Goal: Information Seeking & Learning: Check status

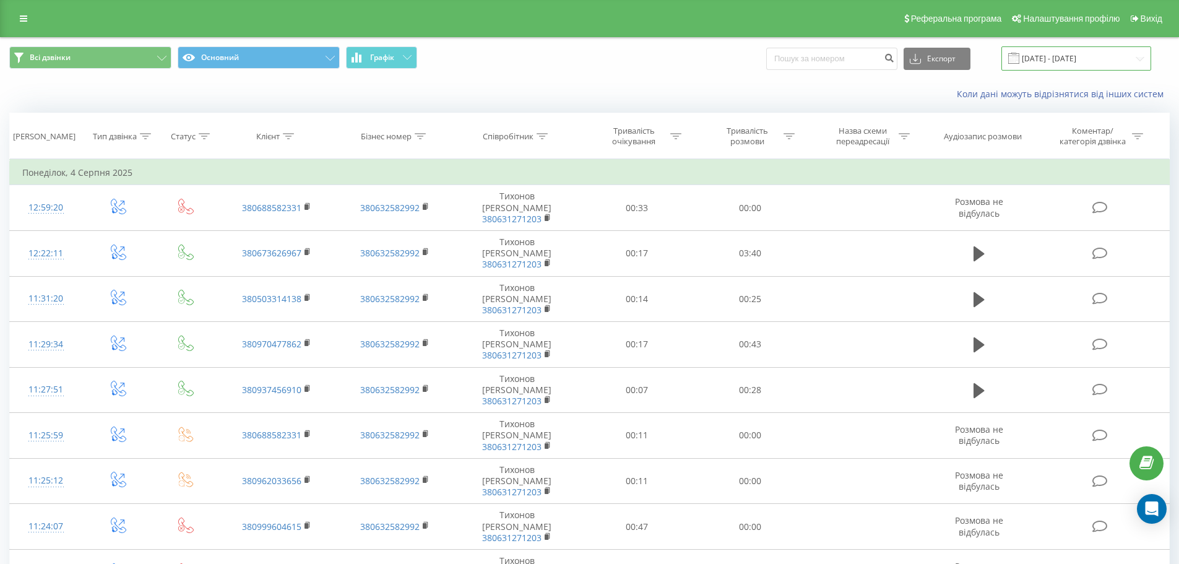
click at [1089, 54] on input "[DATE] - [DATE]" at bounding box center [1076, 58] width 150 height 24
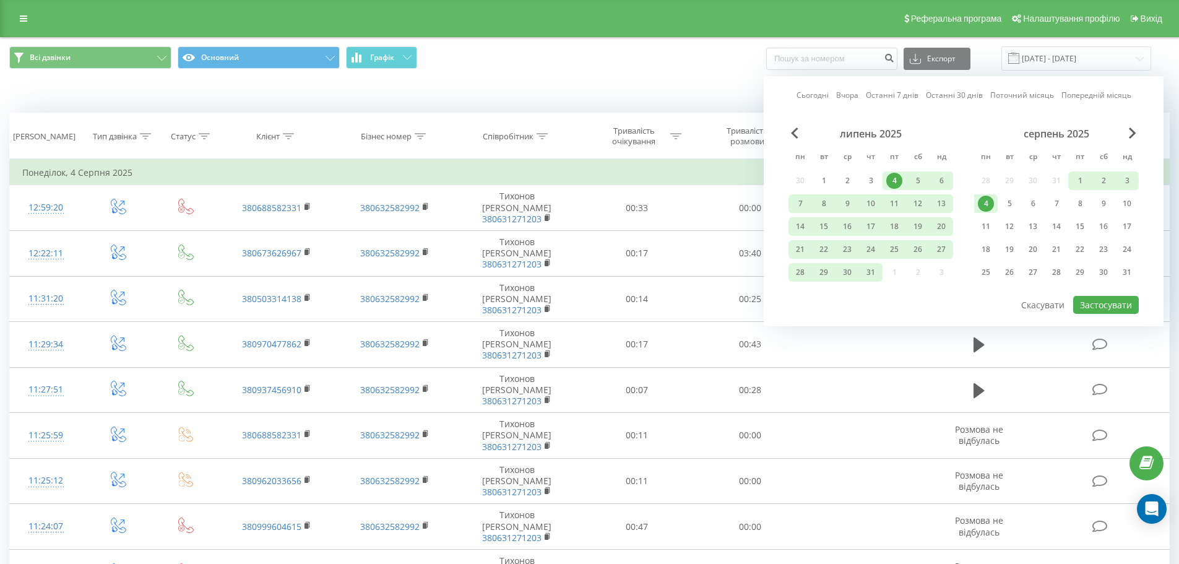
click at [851, 93] on link "Вчора" at bounding box center [847, 95] width 22 height 12
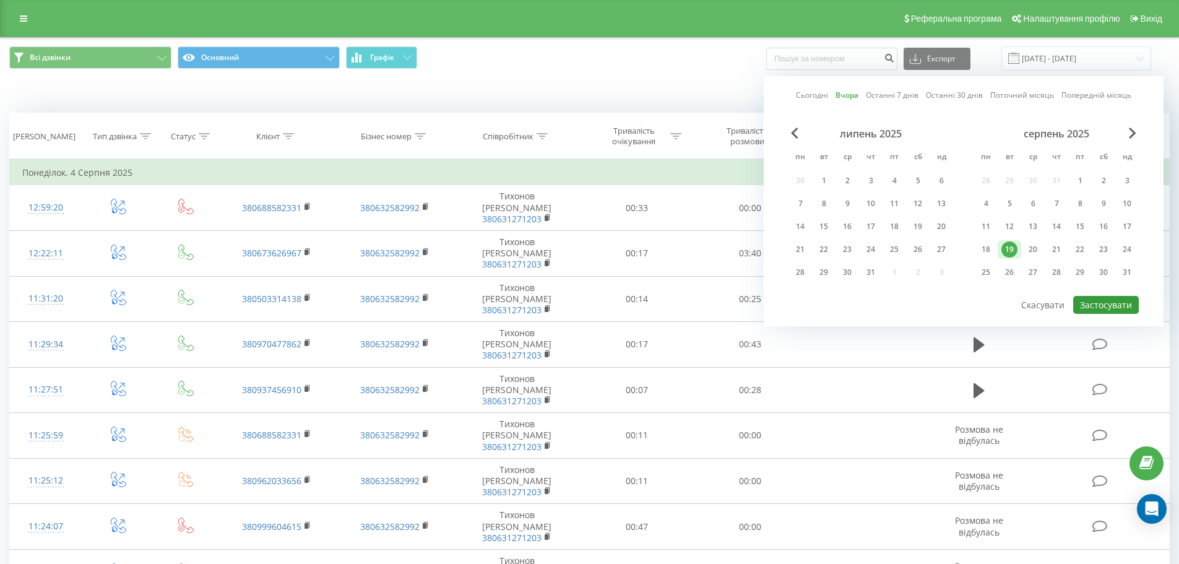
click at [1101, 305] on button "Застосувати" at bounding box center [1106, 305] width 66 height 18
type input "[DATE] - [DATE]"
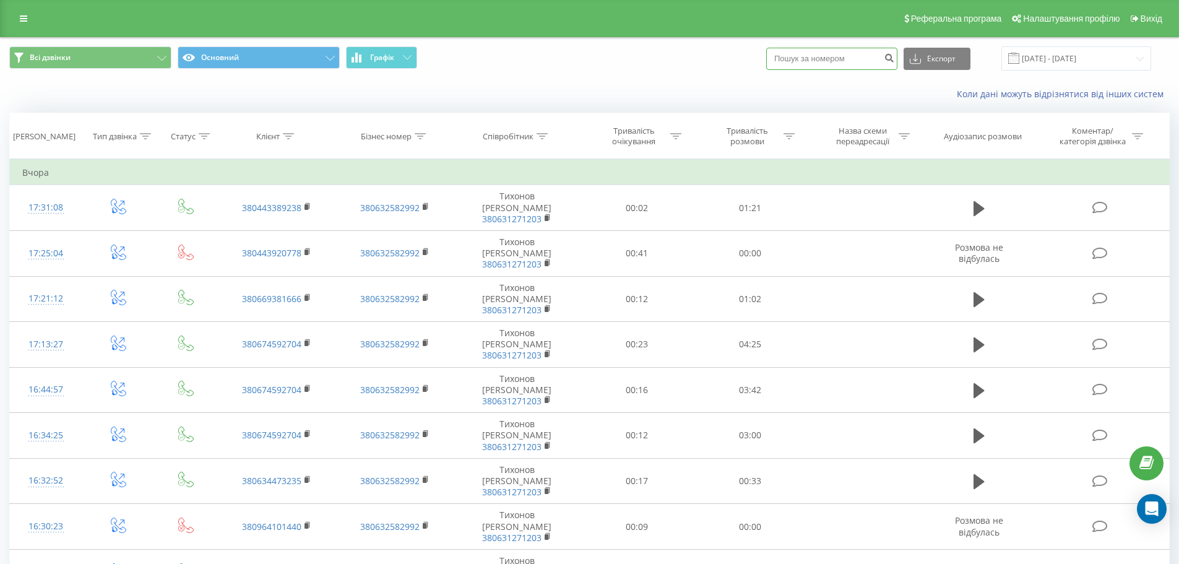
click at [829, 56] on input at bounding box center [831, 59] width 131 height 22
type input "0674592704"
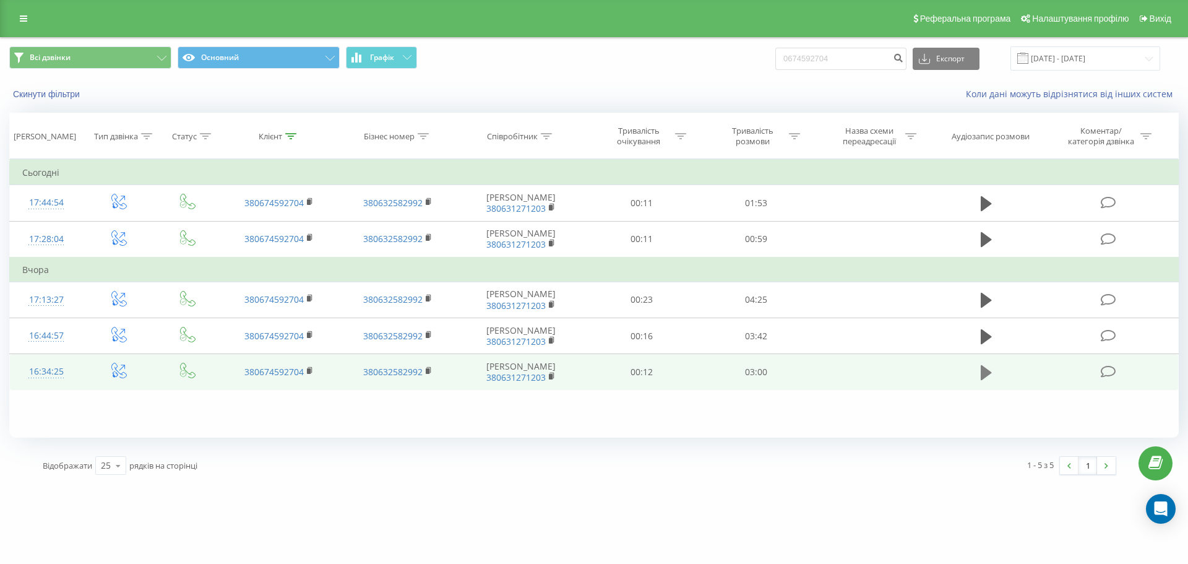
click at [980, 372] on button at bounding box center [986, 372] width 19 height 19
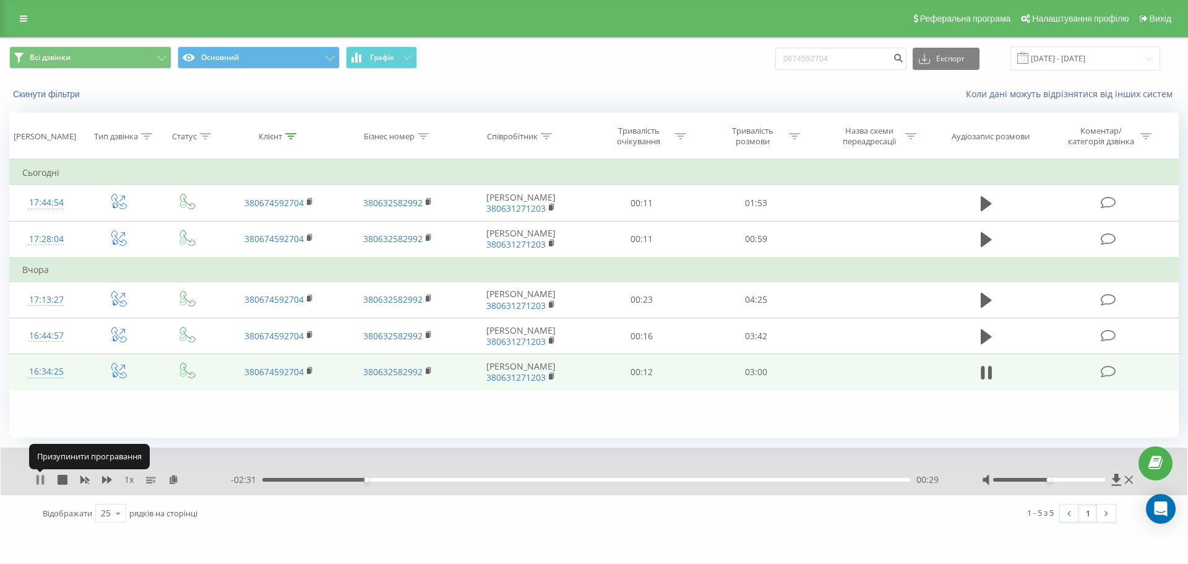
click at [39, 478] on icon at bounding box center [38, 480] width 2 height 10
click at [337, 479] on div "00:29" at bounding box center [586, 480] width 648 height 4
click at [41, 480] on icon at bounding box center [40, 480] width 7 height 10
click at [322, 479] on div "00:24" at bounding box center [586, 480] width 648 height 4
click at [293, 481] on div "00:19" at bounding box center [586, 480] width 648 height 4
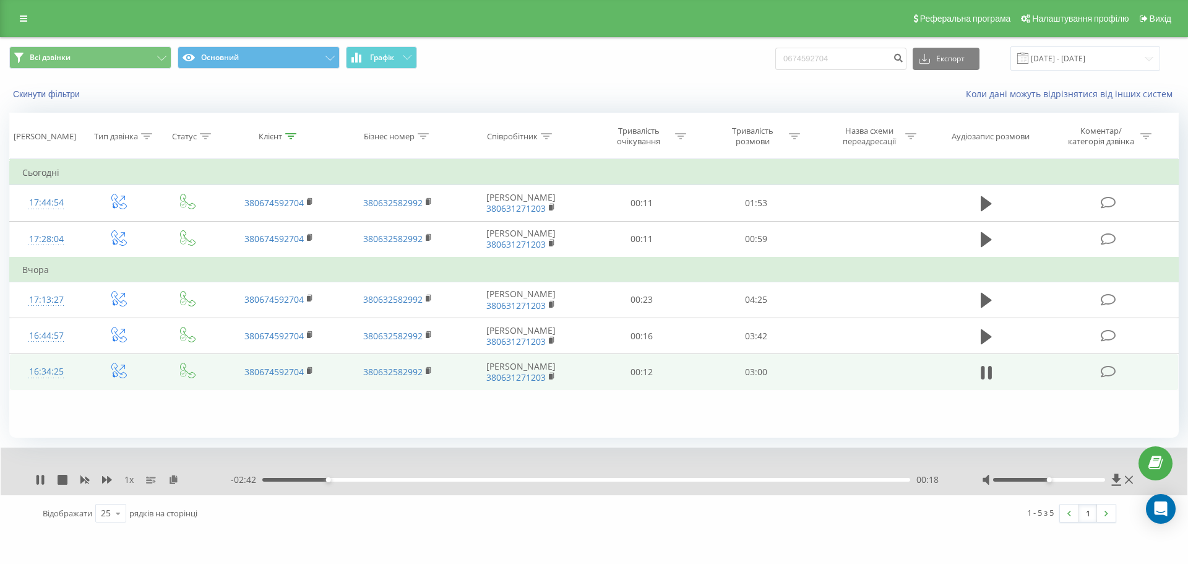
drag, startPoint x: 339, startPoint y: 480, endPoint x: 348, endPoint y: 481, distance: 9.4
click at [339, 480] on div "00:18" at bounding box center [586, 480] width 648 height 4
click at [350, 479] on div "00:24" at bounding box center [586, 480] width 648 height 4
click at [358, 480] on div "00:26" at bounding box center [586, 480] width 648 height 4
click at [43, 483] on icon at bounding box center [42, 480] width 2 height 10
